Goal: Entertainment & Leisure: Consume media (video, audio)

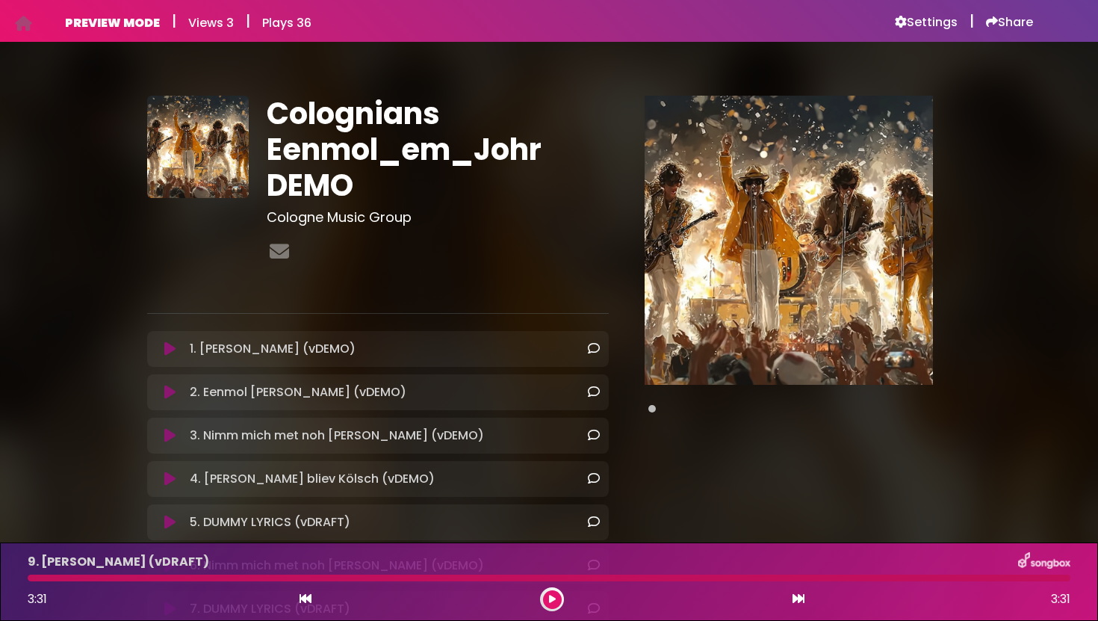
scroll to position [185, 0]
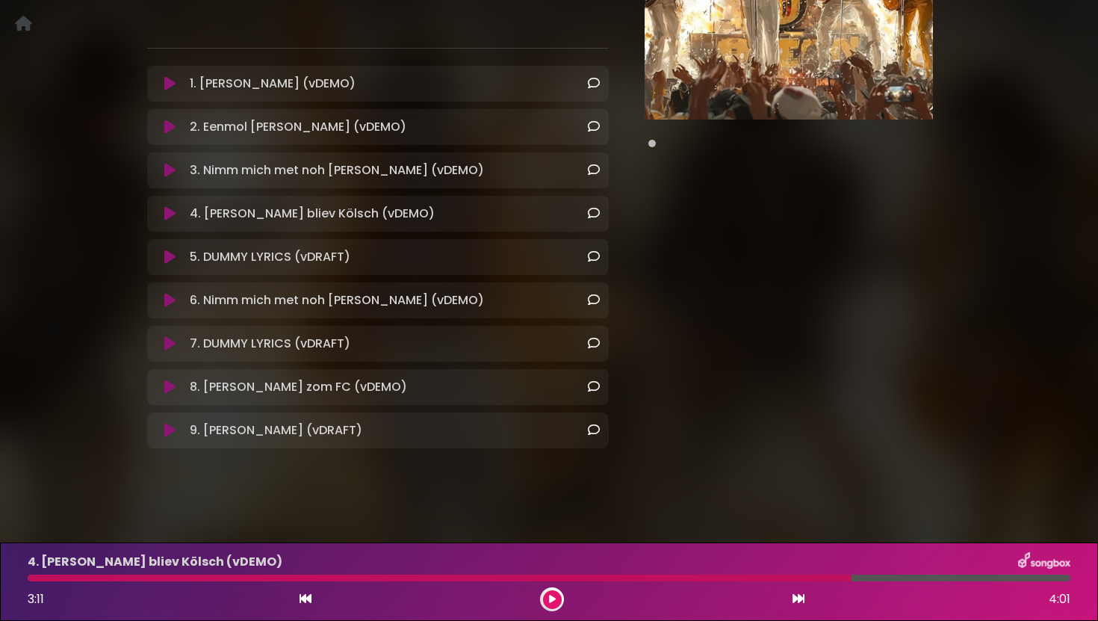
click at [554, 599] on icon at bounding box center [552, 599] width 7 height 9
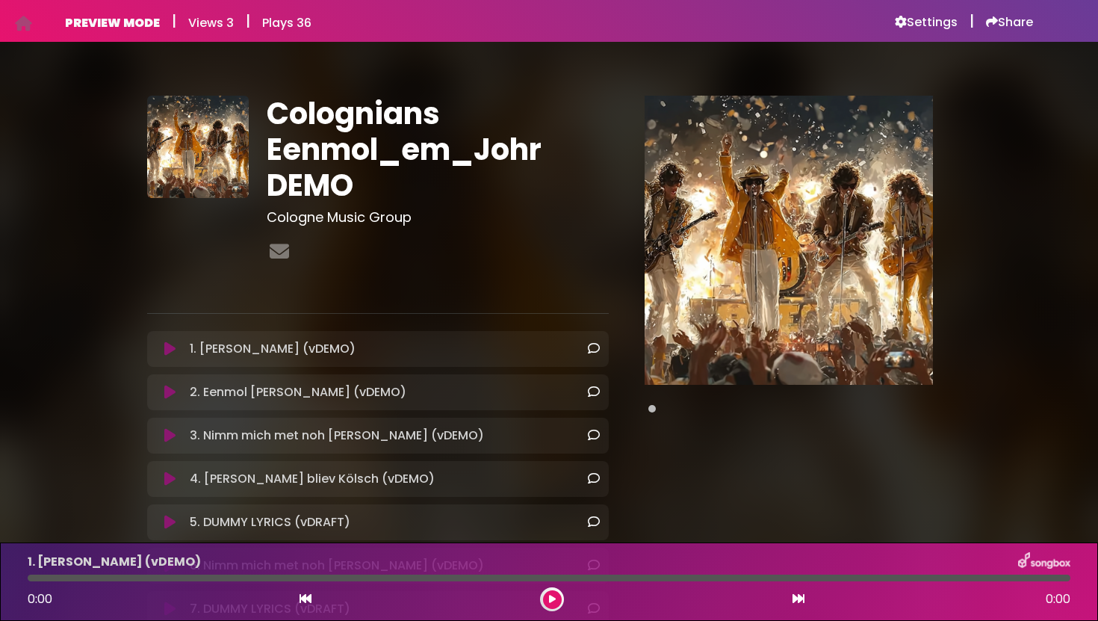
click at [172, 354] on icon at bounding box center [169, 348] width 11 height 15
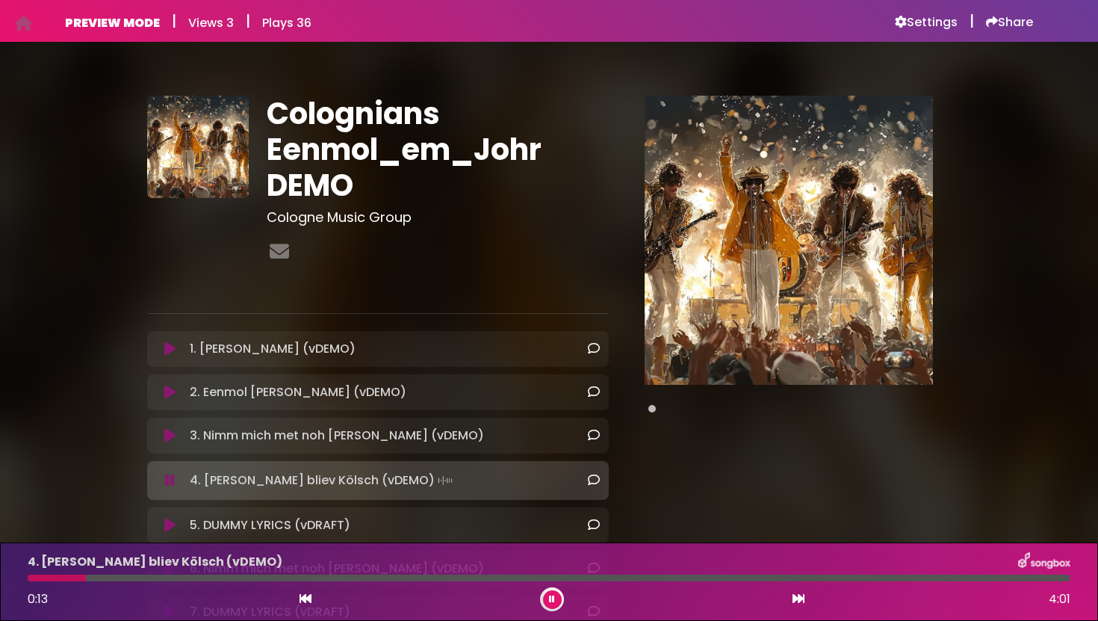
click at [548, 597] on button at bounding box center [552, 599] width 19 height 19
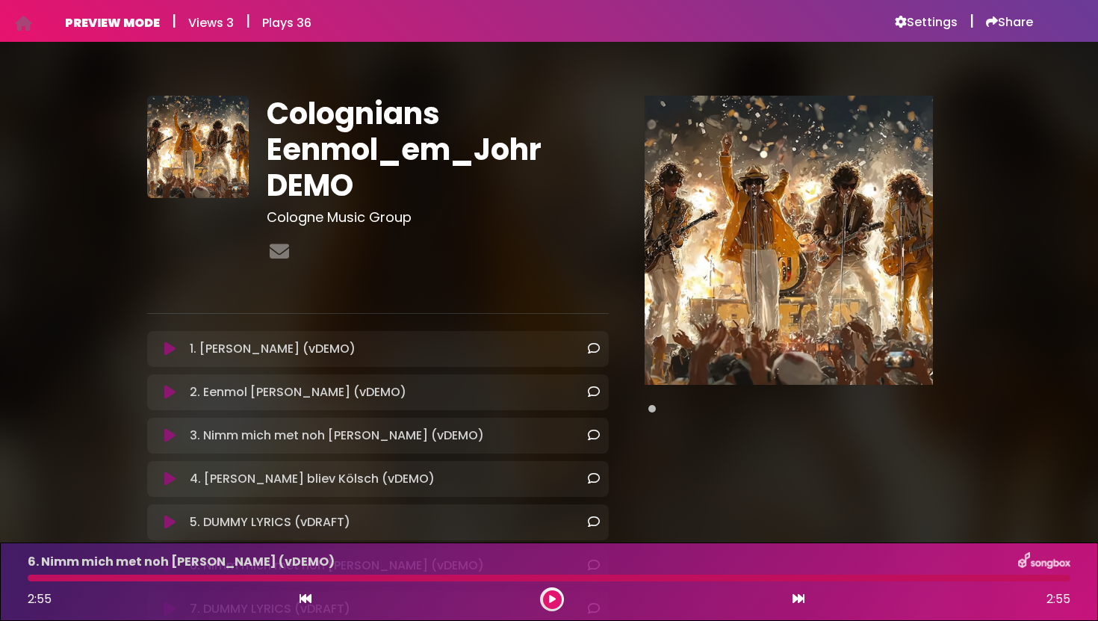
scroll to position [265, 0]
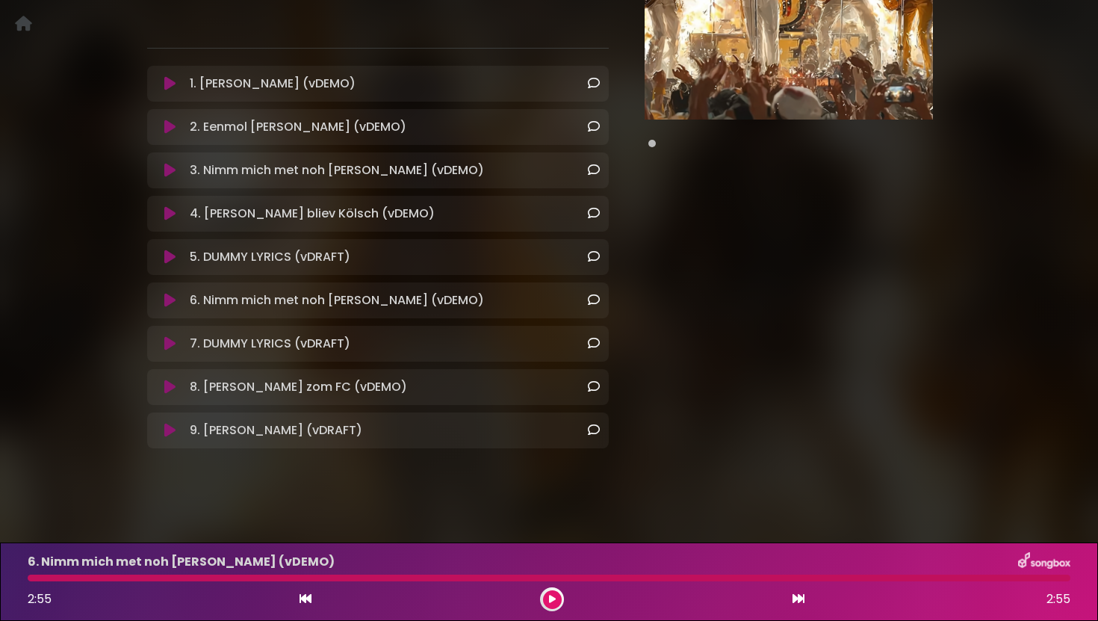
click at [548, 598] on button at bounding box center [552, 599] width 19 height 19
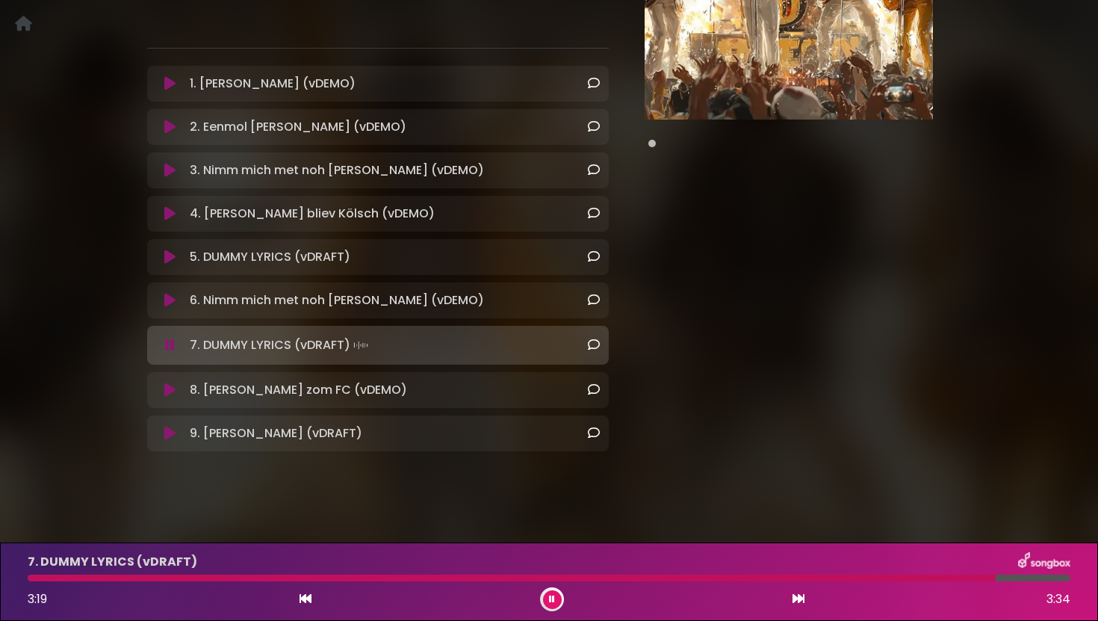
click at [555, 603] on button at bounding box center [552, 599] width 19 height 19
